Goal: Information Seeking & Learning: Learn about a topic

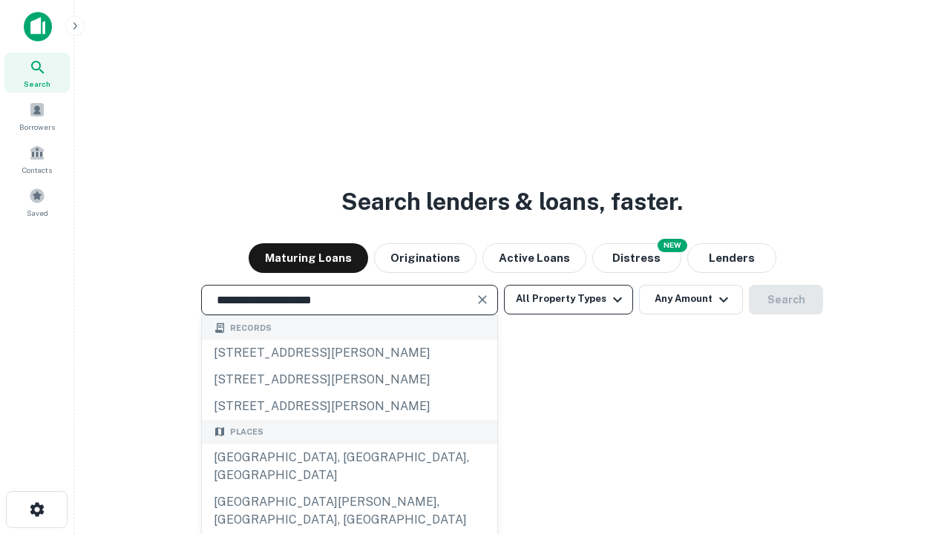
click at [349, 489] on div "[GEOGRAPHIC_DATA], [GEOGRAPHIC_DATA], [GEOGRAPHIC_DATA]" at bounding box center [349, 466] width 295 height 45
click at [568, 299] on button "All Property Types" at bounding box center [568, 300] width 129 height 30
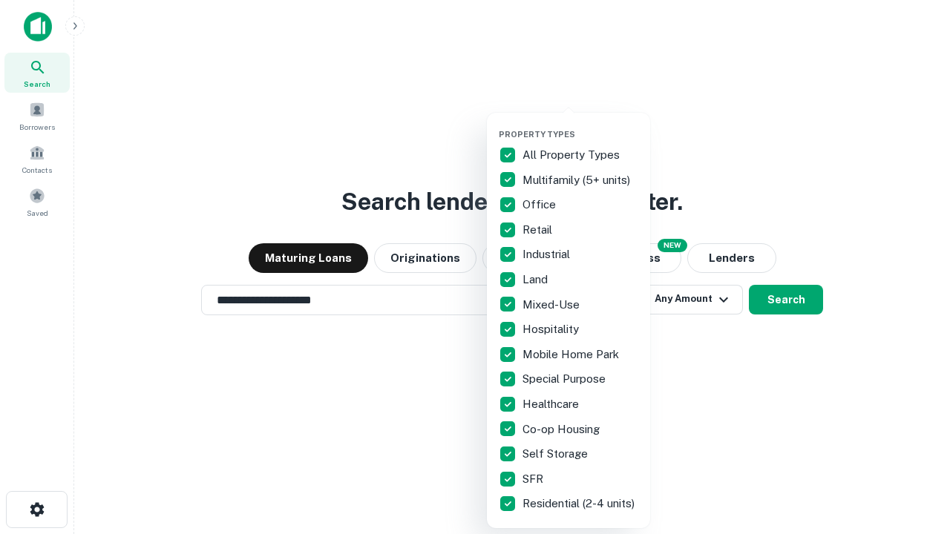
type input "**********"
click at [580, 125] on button "button" at bounding box center [580, 125] width 163 height 1
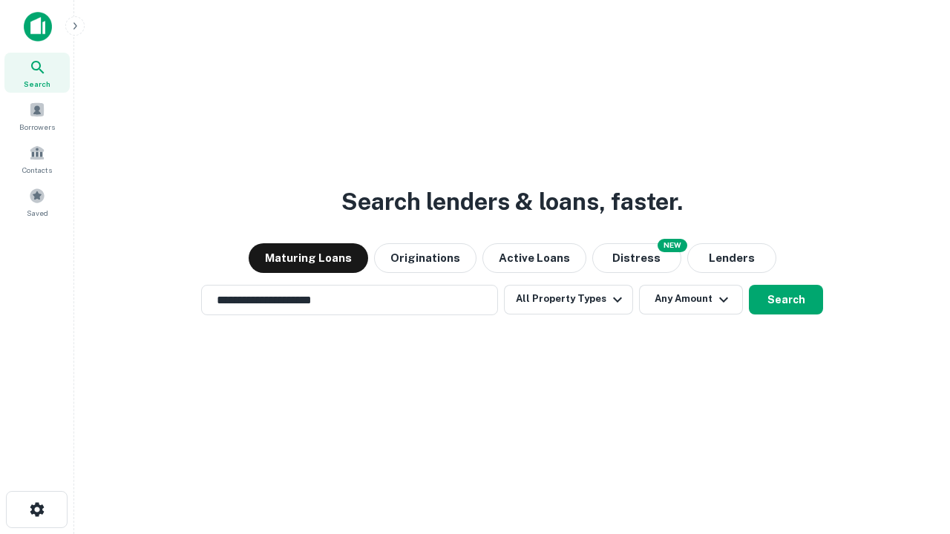
scroll to position [23, 0]
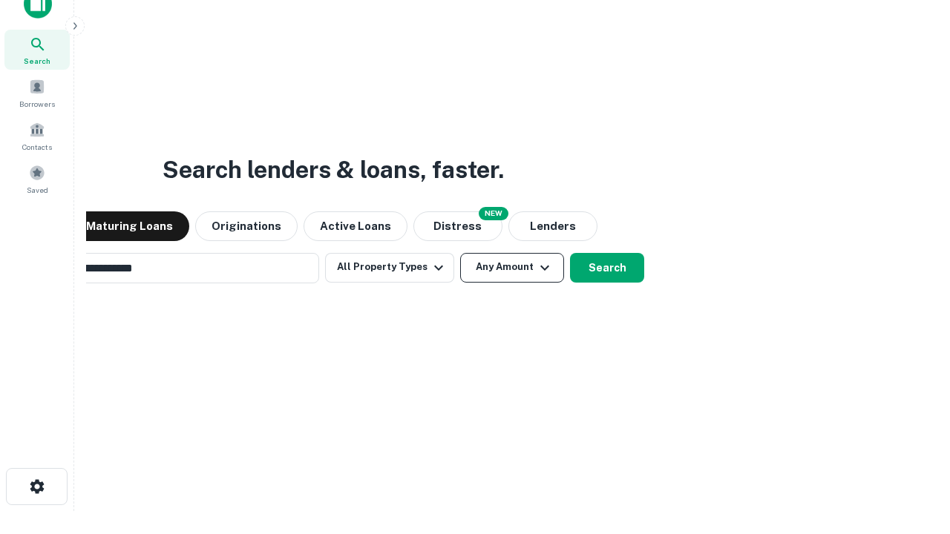
click at [460, 253] on button "Any Amount" at bounding box center [512, 268] width 104 height 30
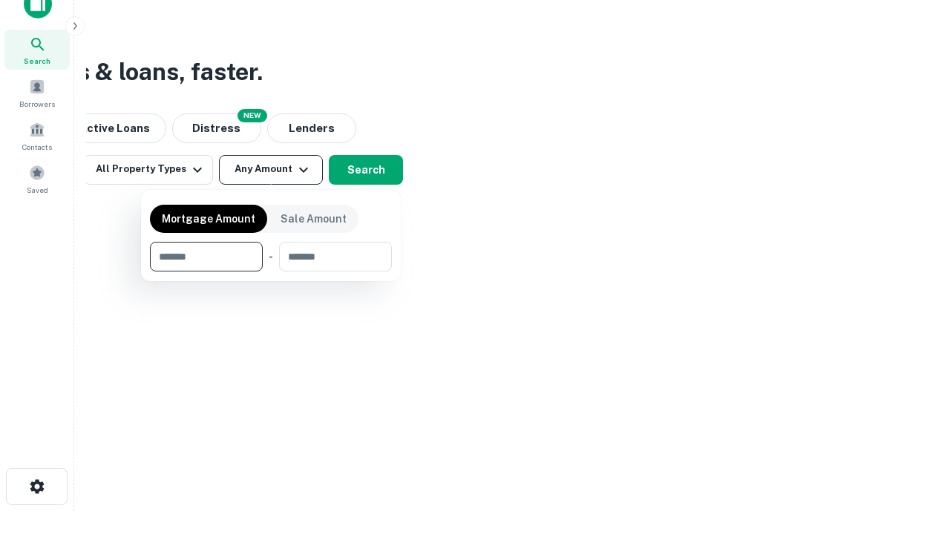
scroll to position [24, 0]
type input "*******"
click at [271, 272] on button "button" at bounding box center [271, 272] width 242 height 1
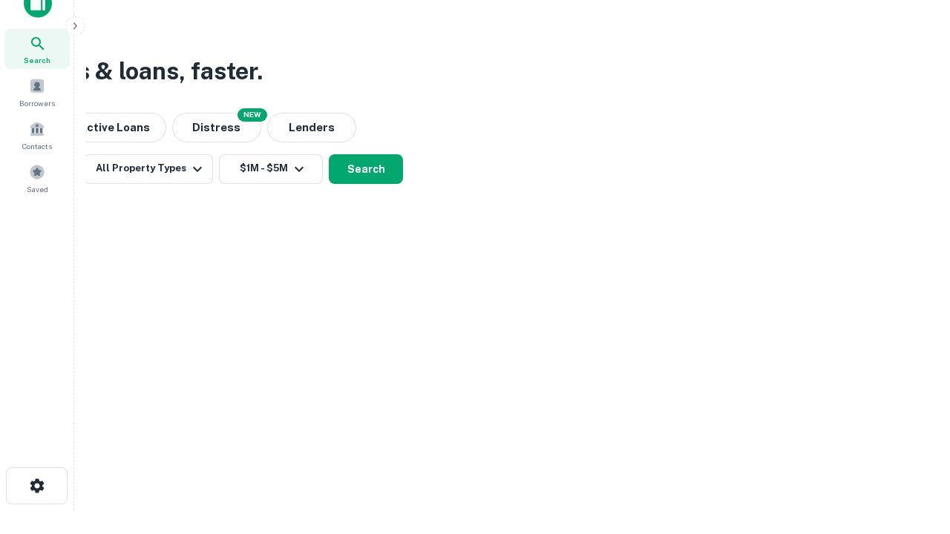
scroll to position [9, 274]
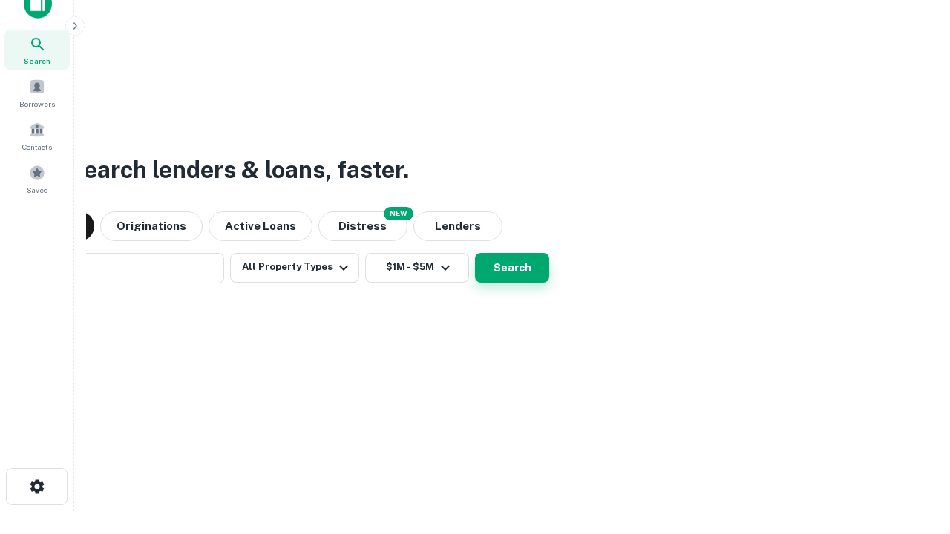
click at [475, 253] on button "Search" at bounding box center [512, 268] width 74 height 30
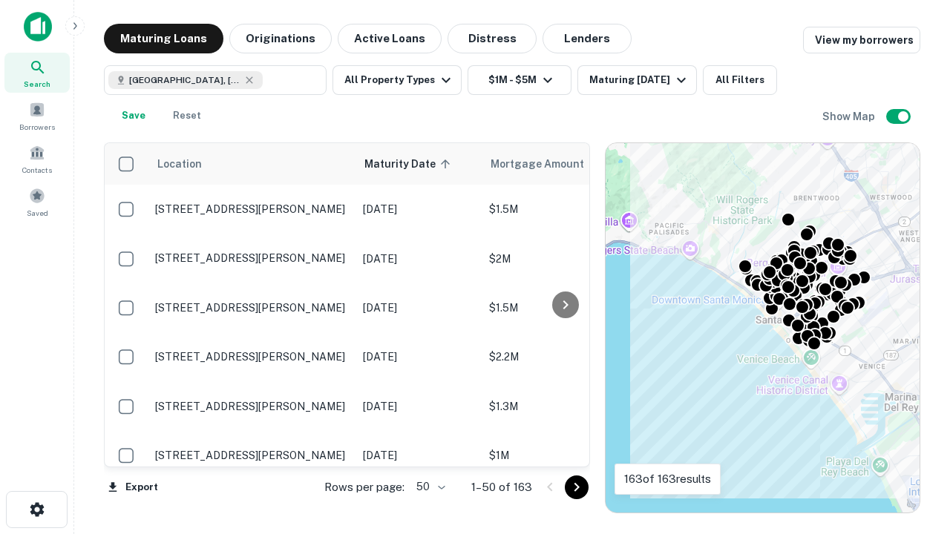
click at [428, 487] on body "Search Borrowers Contacts Saved Maturing Loans Originations Active Loans Distre…" at bounding box center [475, 267] width 950 height 534
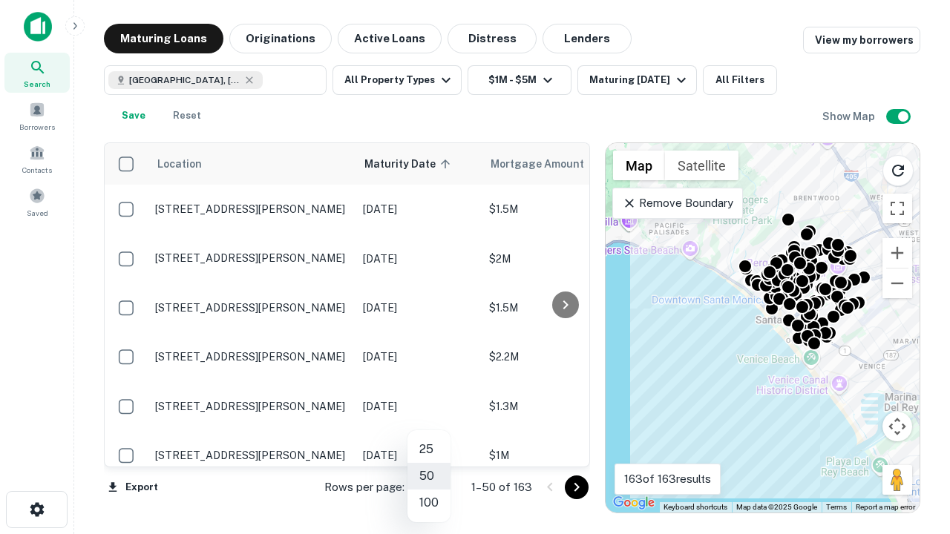
click at [429, 450] on li "25" at bounding box center [428, 449] width 43 height 27
